Goal: Task Accomplishment & Management: Use online tool/utility

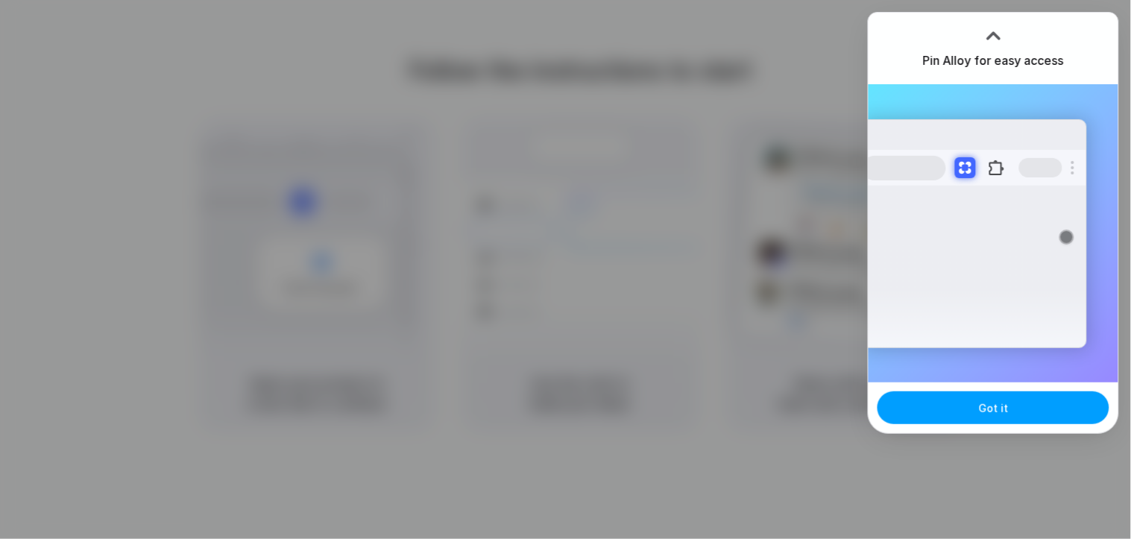
click at [1002, 405] on span "Got it" at bounding box center [994, 408] width 30 height 16
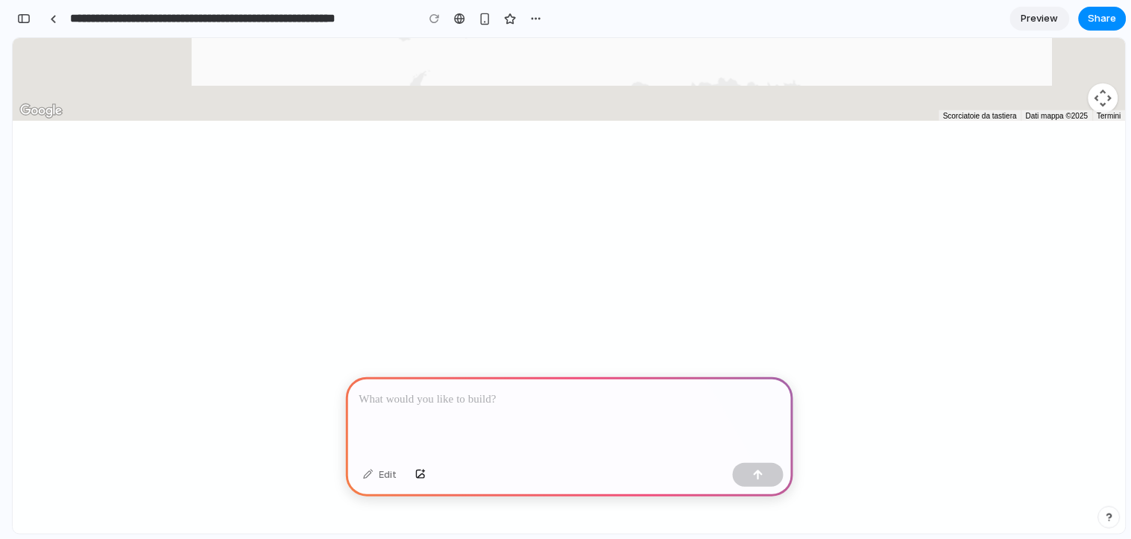
scroll to position [496, 0]
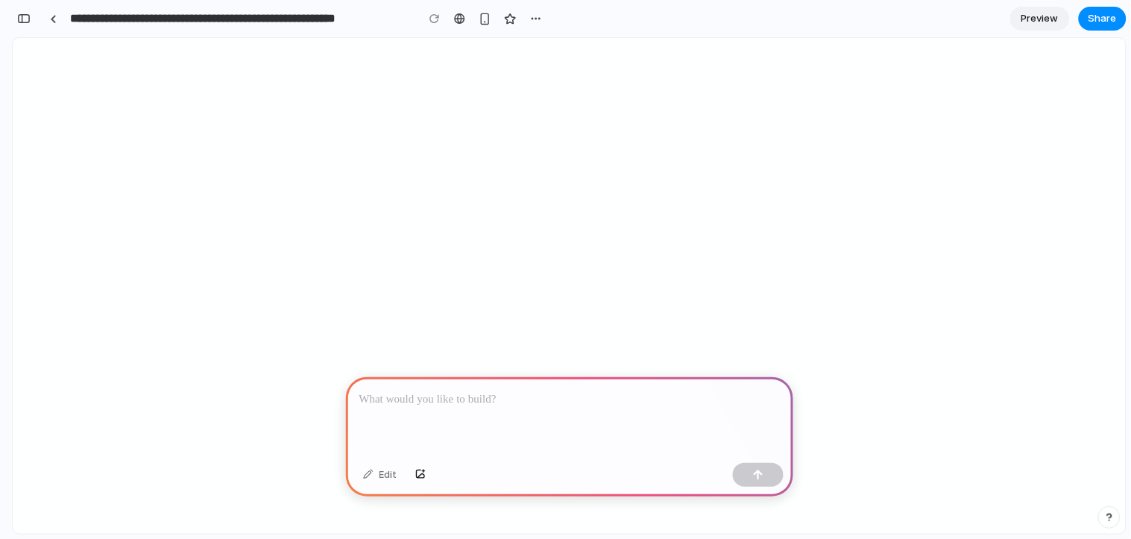
click at [535, 403] on div at bounding box center [569, 417] width 447 height 80
click at [759, 480] on button "button" at bounding box center [758, 475] width 51 height 24
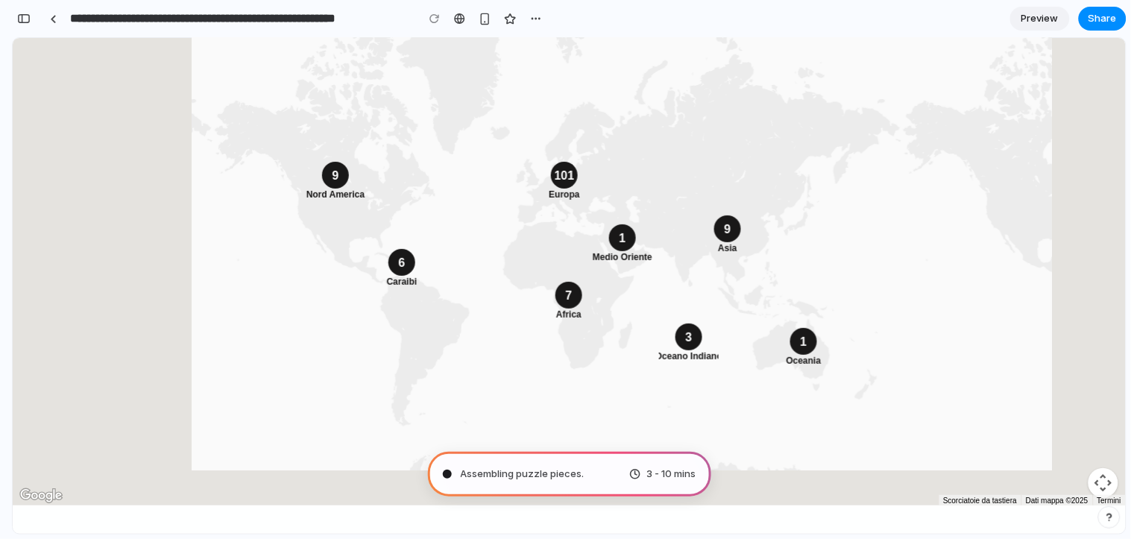
scroll to position [0, 0]
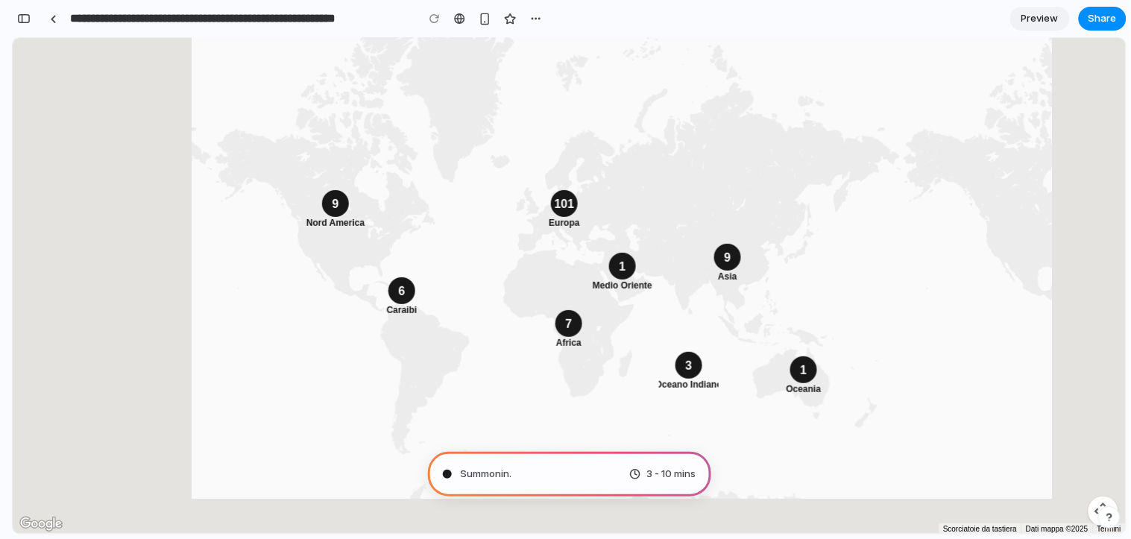
type input "**********"
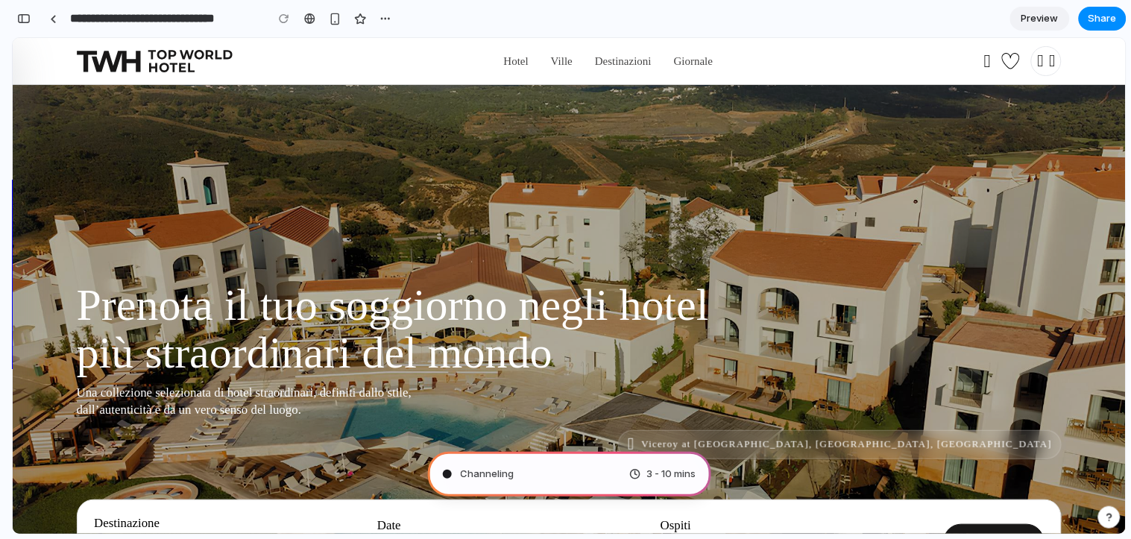
scroll to position [507, 0]
